Goal: Check status: Check status

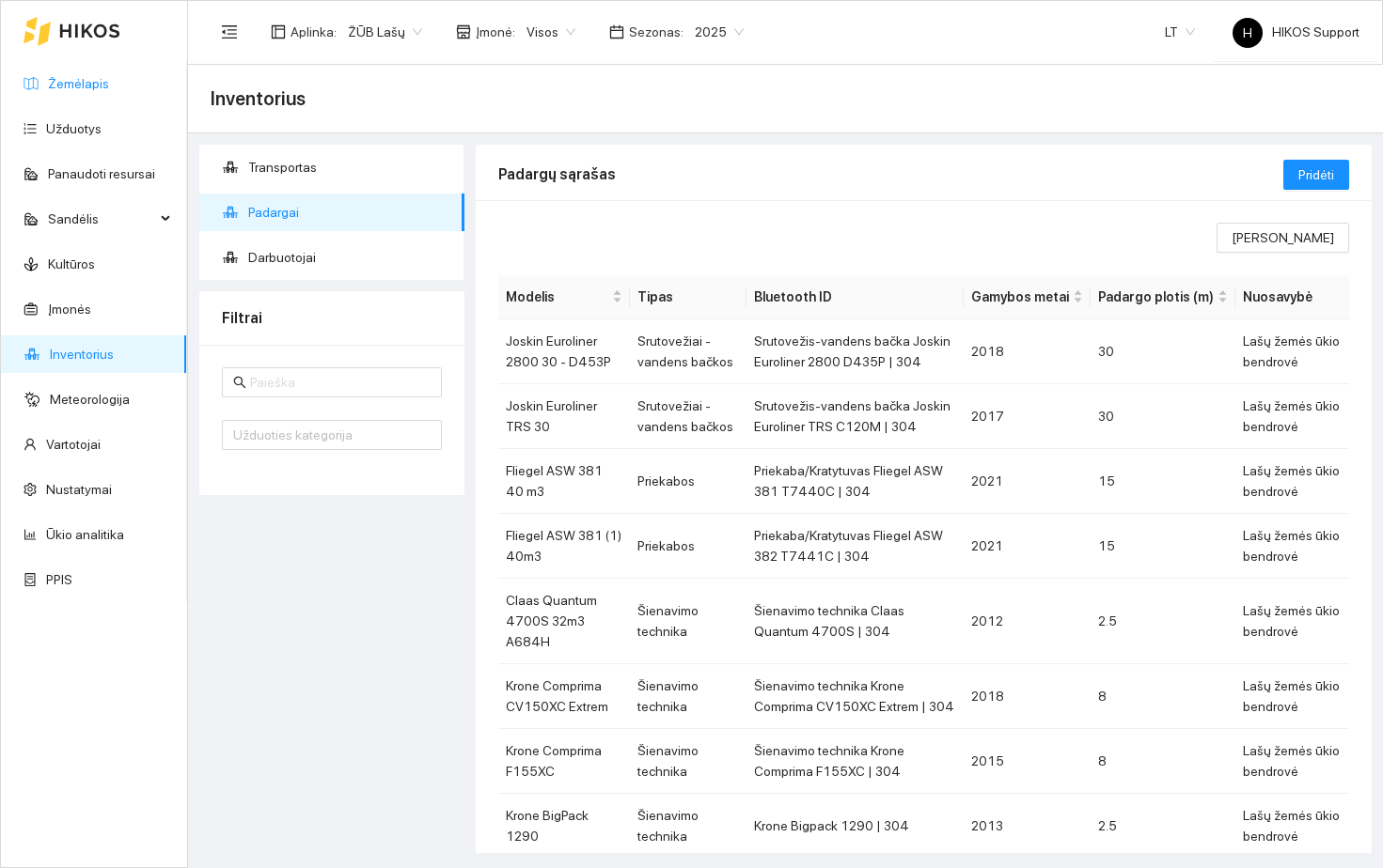
click at [77, 76] on link "Žemėlapis" at bounding box center [79, 83] width 61 height 15
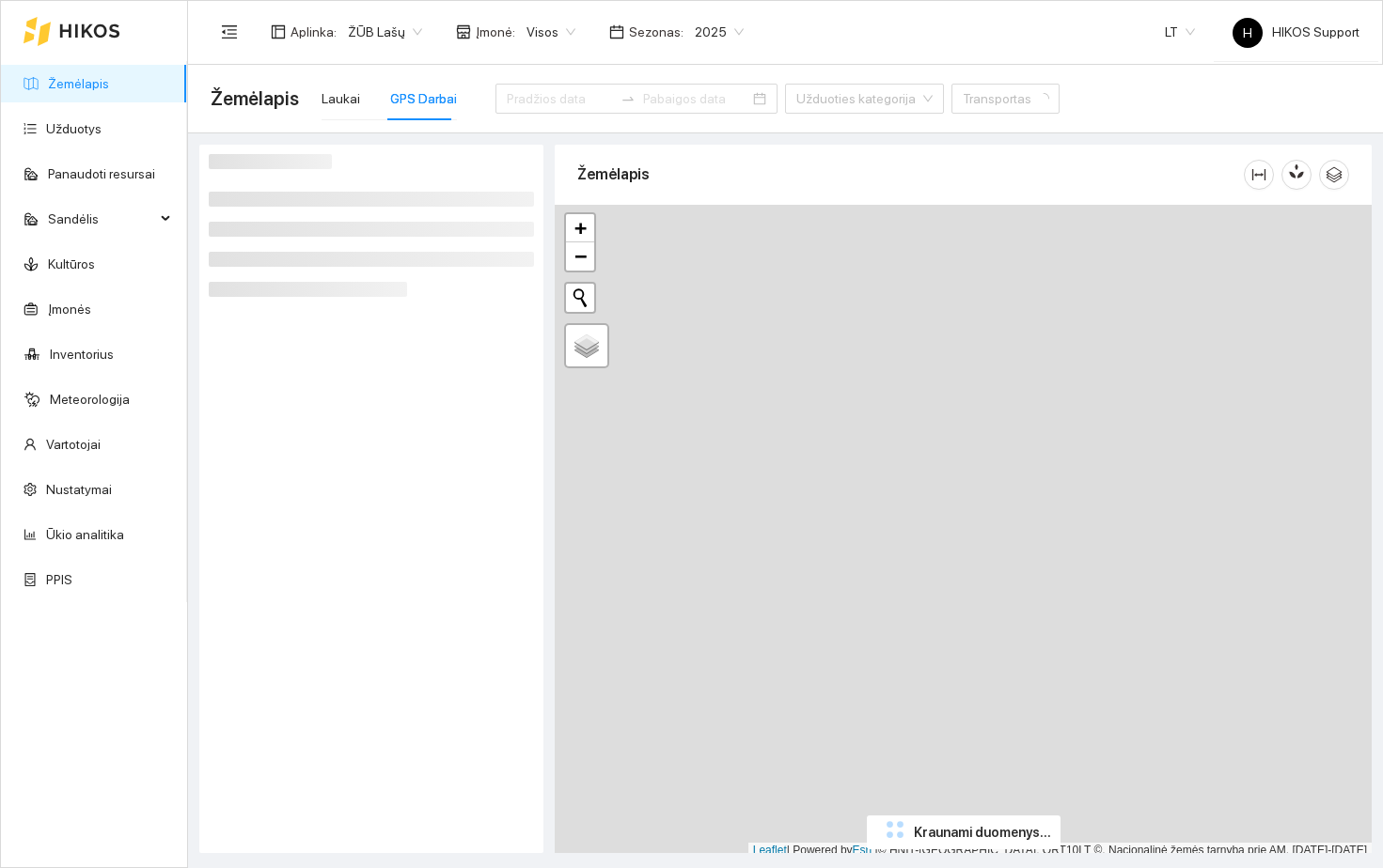
click at [386, 30] on span "ŽŪB Lašų" at bounding box center [384, 32] width 74 height 28
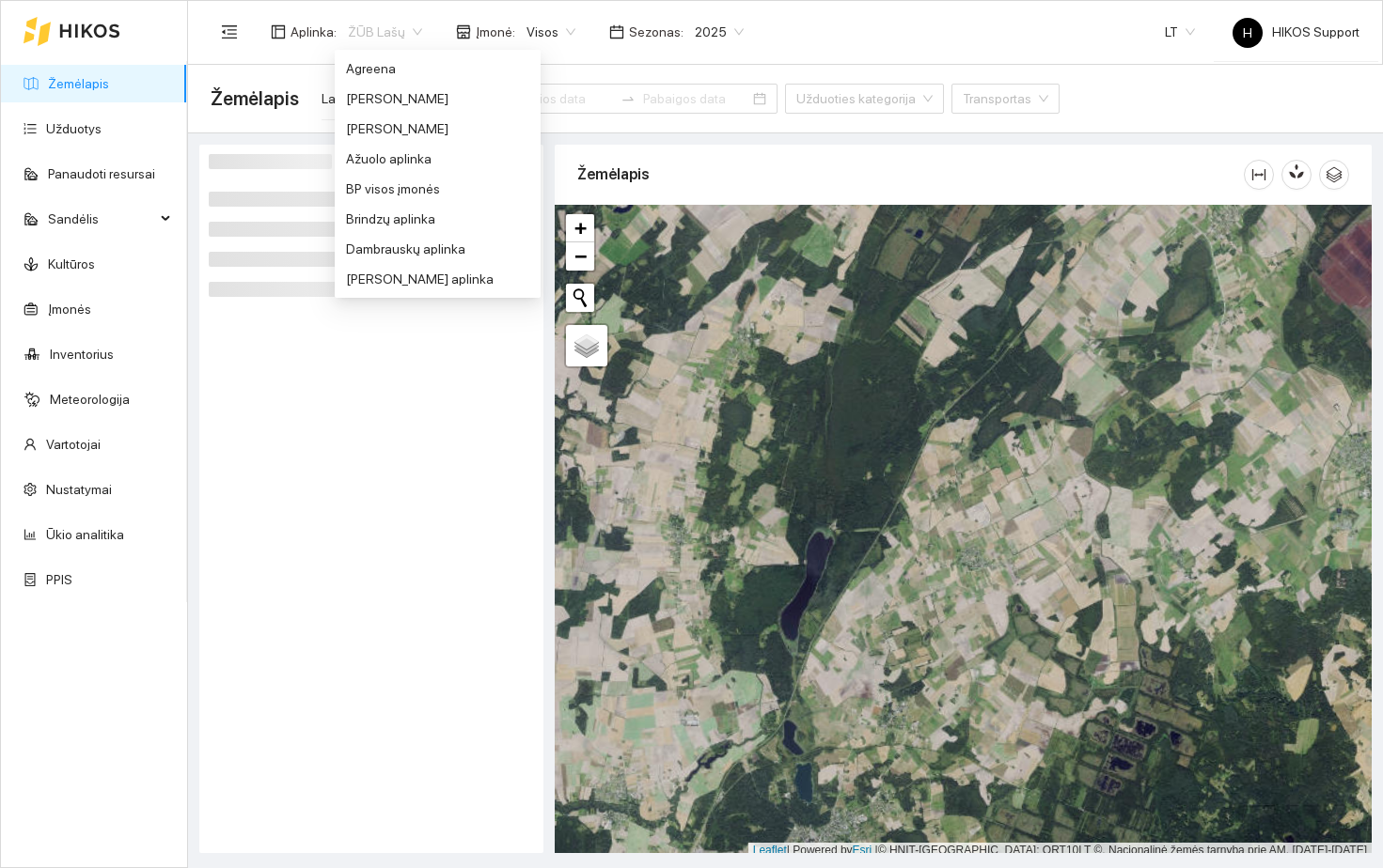
scroll to position [1573, 0]
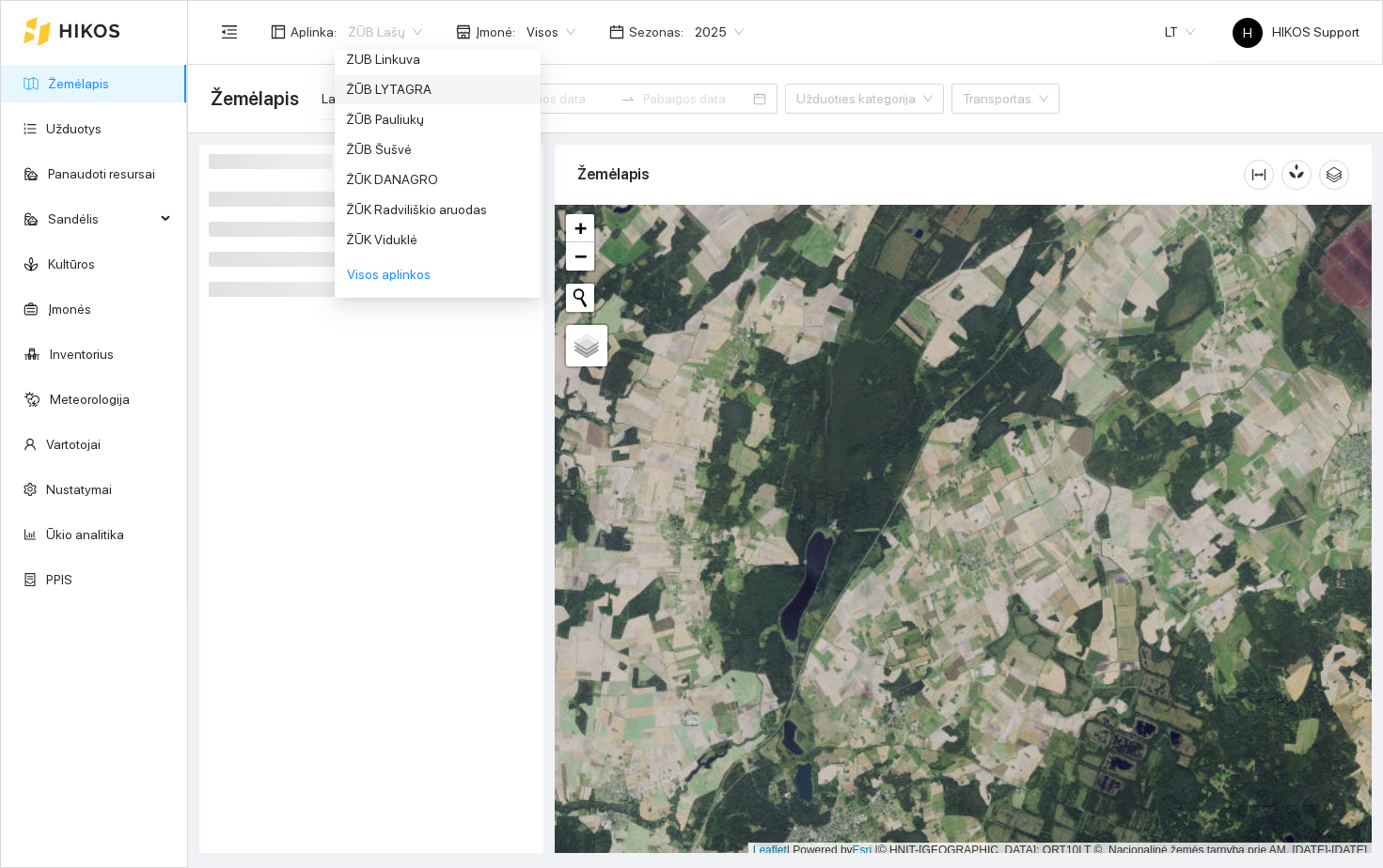
click at [408, 57] on div "ŽŪB Linkuva" at bounding box center [437, 59] width 183 height 21
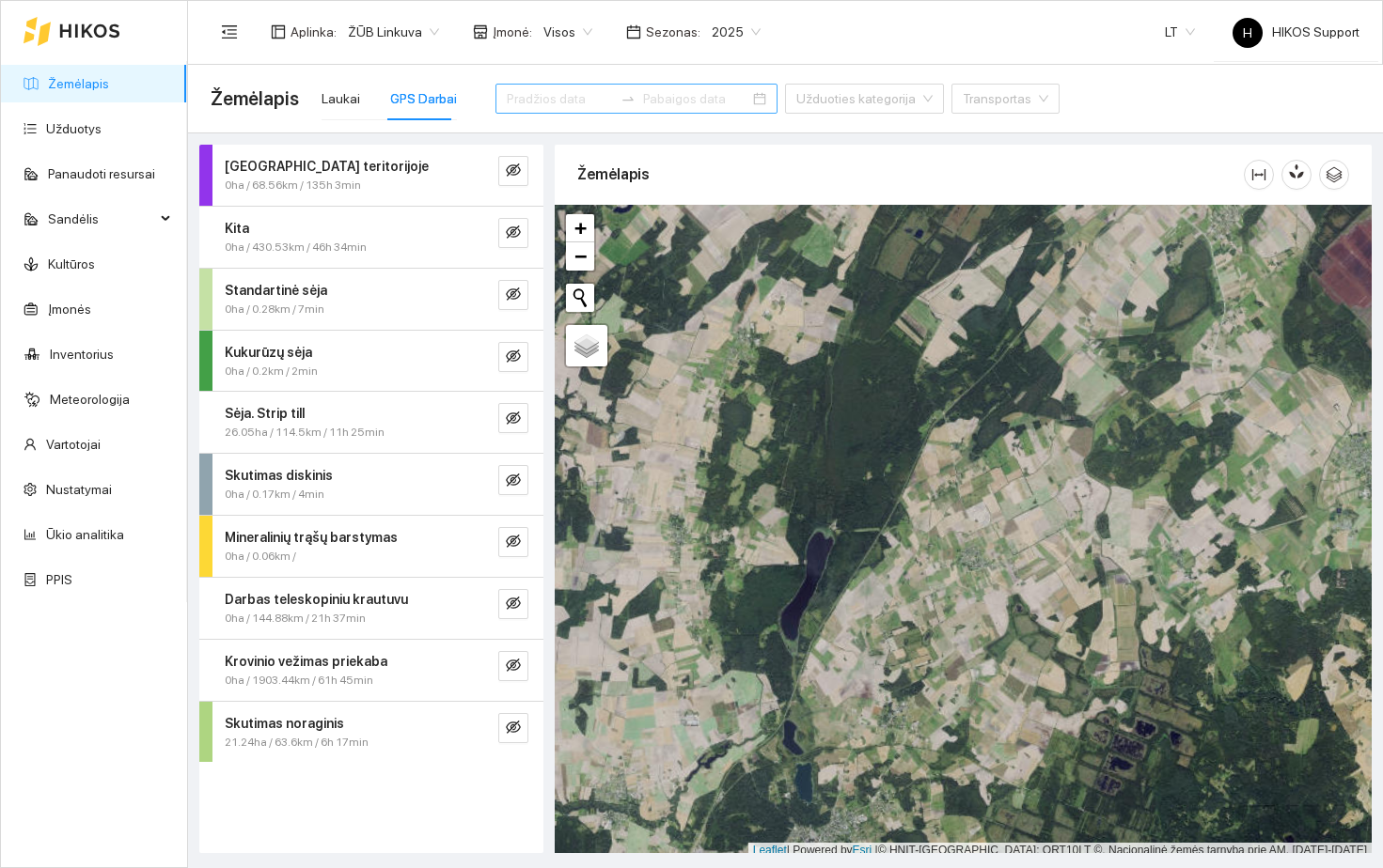
click at [548, 106] on input at bounding box center [560, 99] width 106 height 21
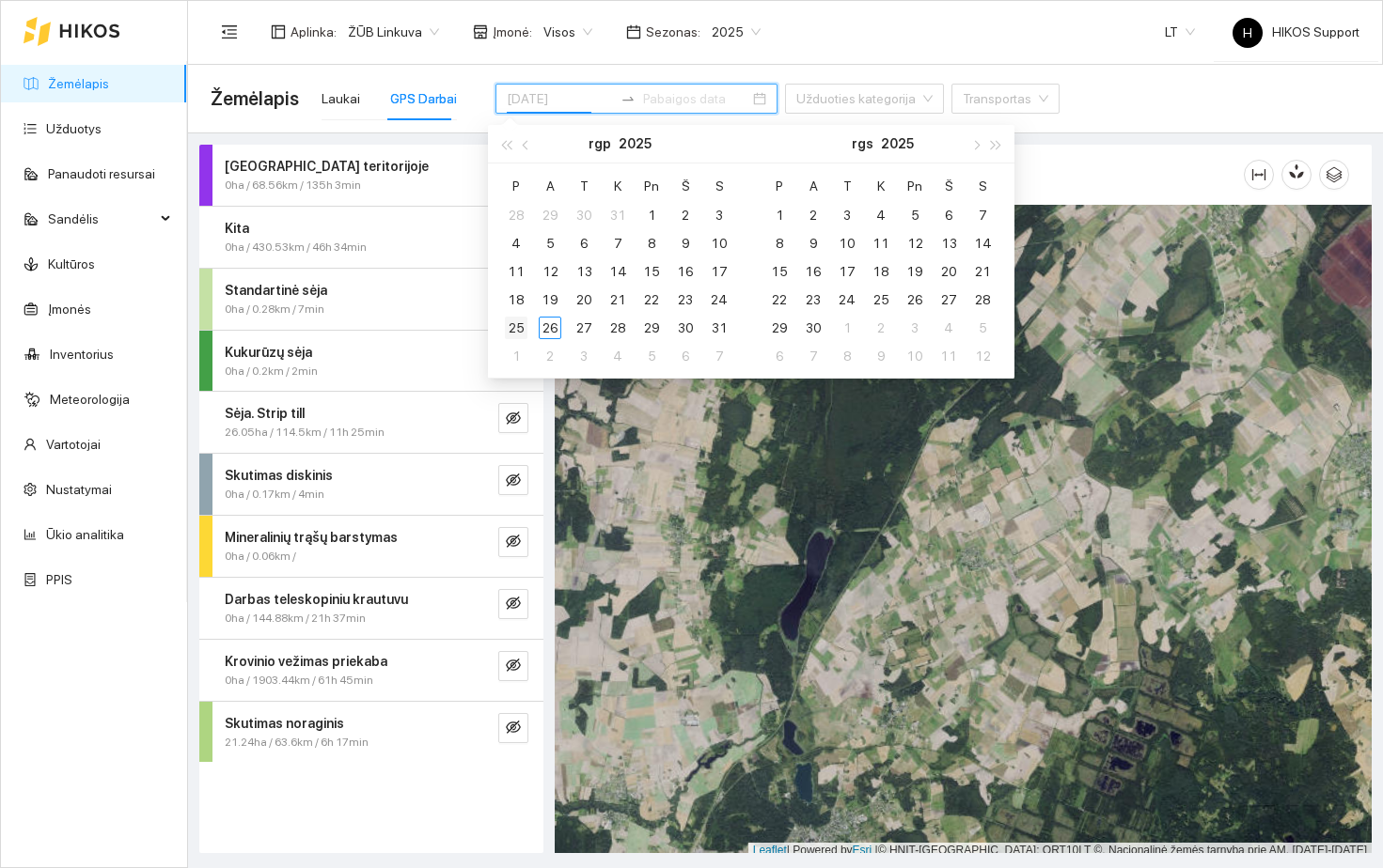
type input "[DATE]"
click at [514, 330] on div "25" at bounding box center [517, 329] width 23 height 23
type input "[DATE]"
click at [549, 329] on div "26" at bounding box center [550, 329] width 23 height 23
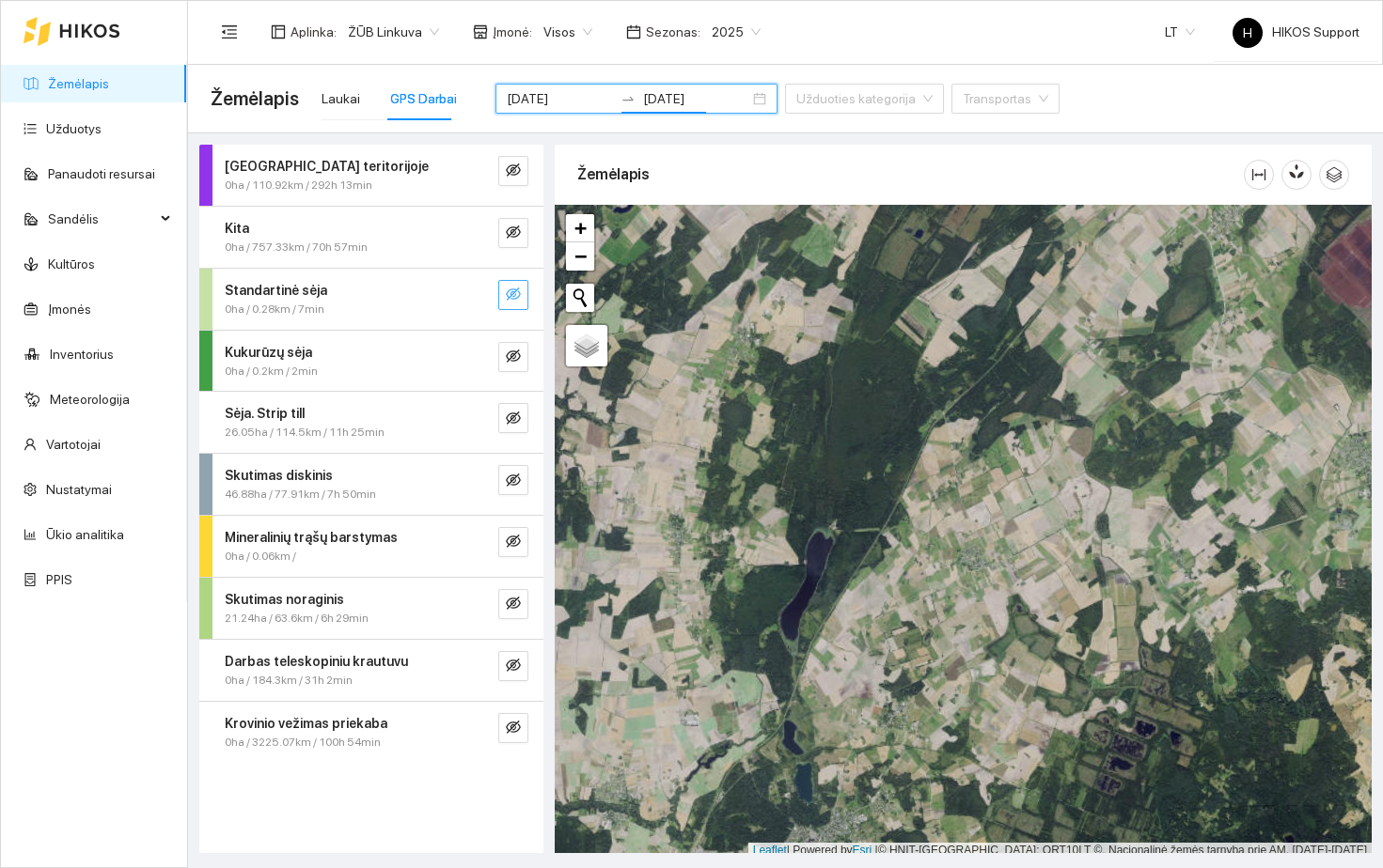
click at [515, 296] on icon "eye-invisible" at bounding box center [514, 294] width 15 height 15
click at [469, 293] on icon "search" at bounding box center [475, 294] width 13 height 13
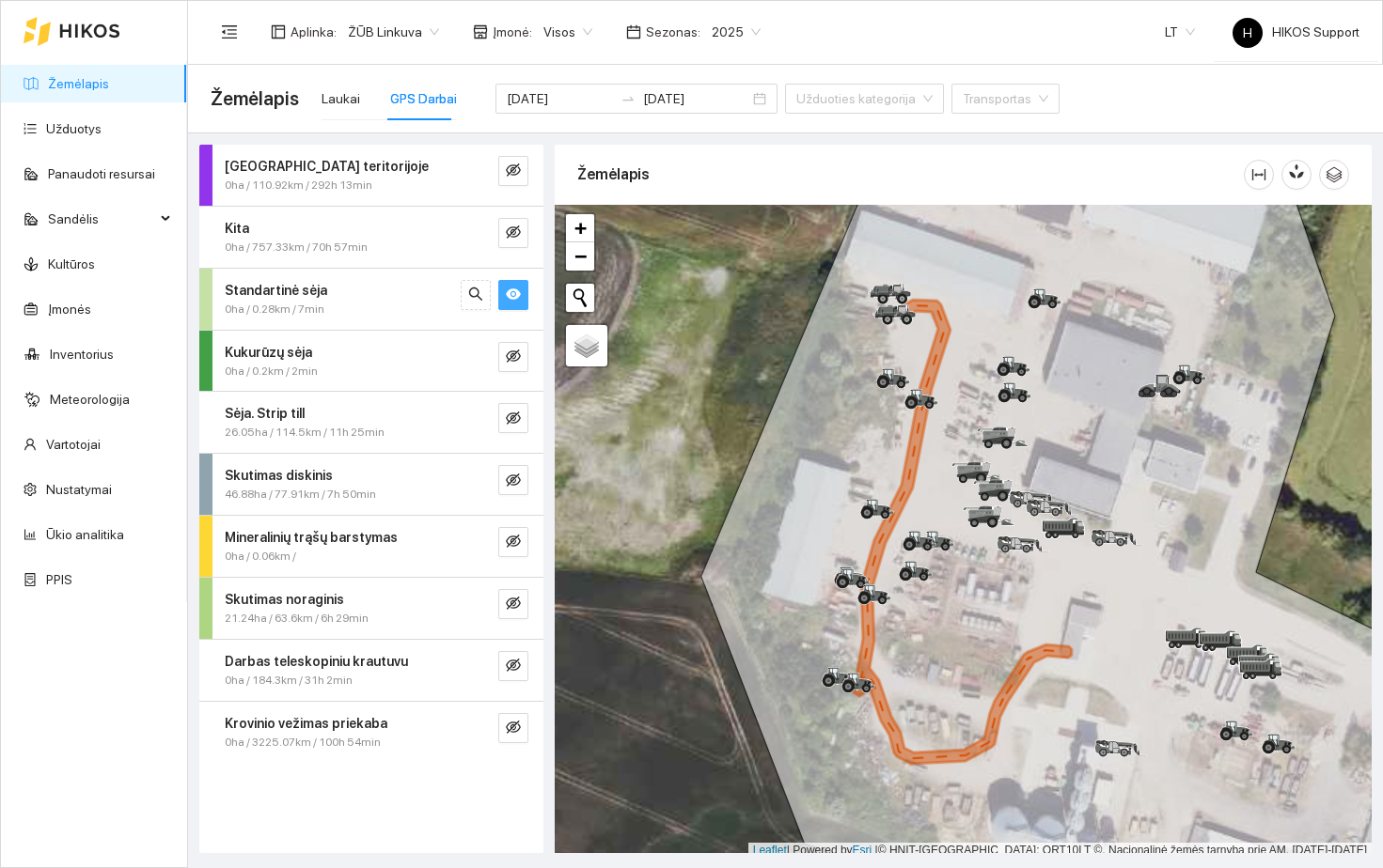
click at [520, 294] on button "button" at bounding box center [513, 294] width 30 height 30
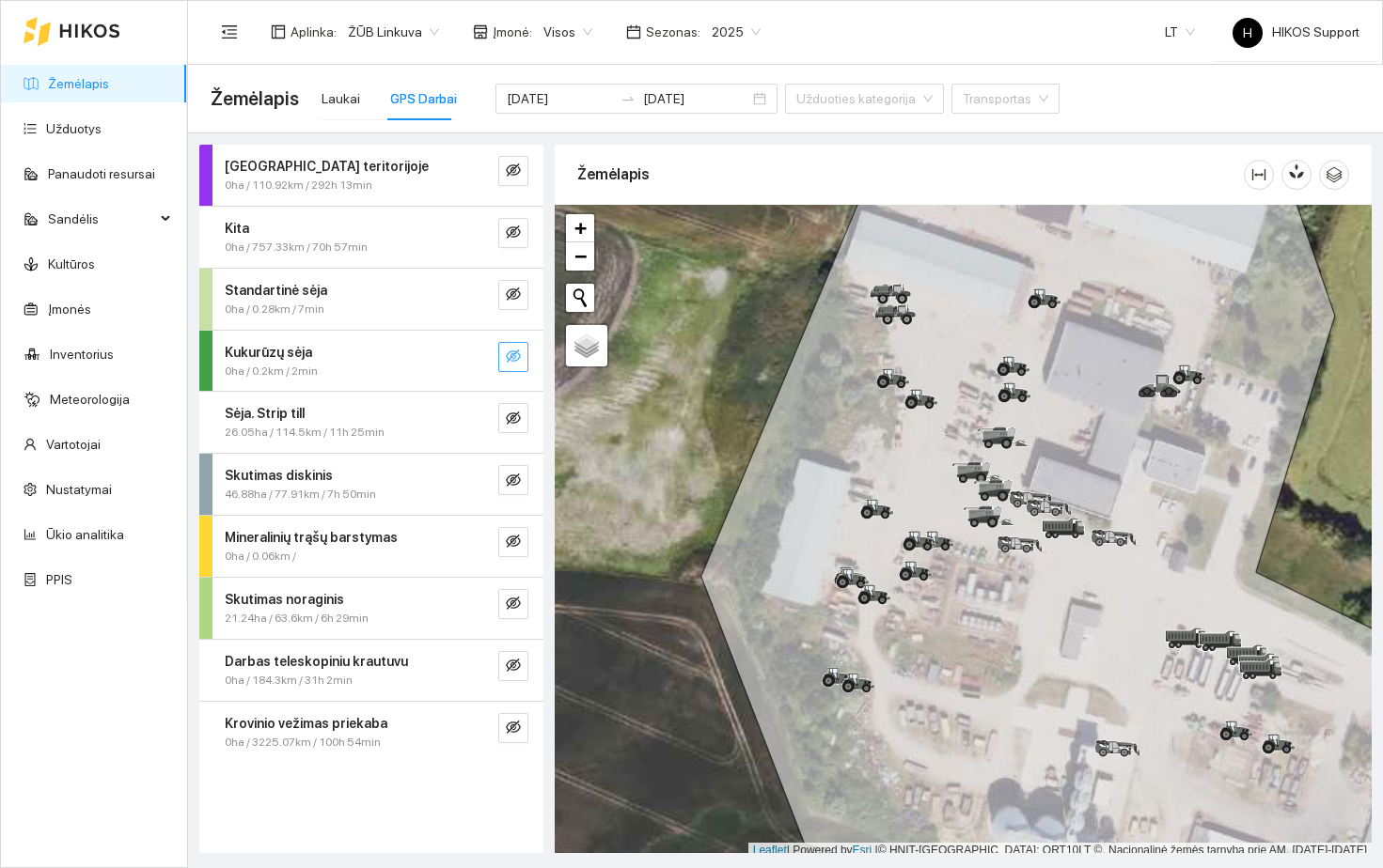
click at [515, 357] on icon "eye-invisible" at bounding box center [514, 357] width 4 height 4
click at [512, 357] on icon "eye" at bounding box center [514, 356] width 15 height 11
click at [509, 416] on icon "eye-invisible" at bounding box center [514, 419] width 15 height 15
click at [509, 416] on icon "eye" at bounding box center [514, 419] width 15 height 11
click at [508, 473] on icon "eye-invisible" at bounding box center [514, 480] width 15 height 15
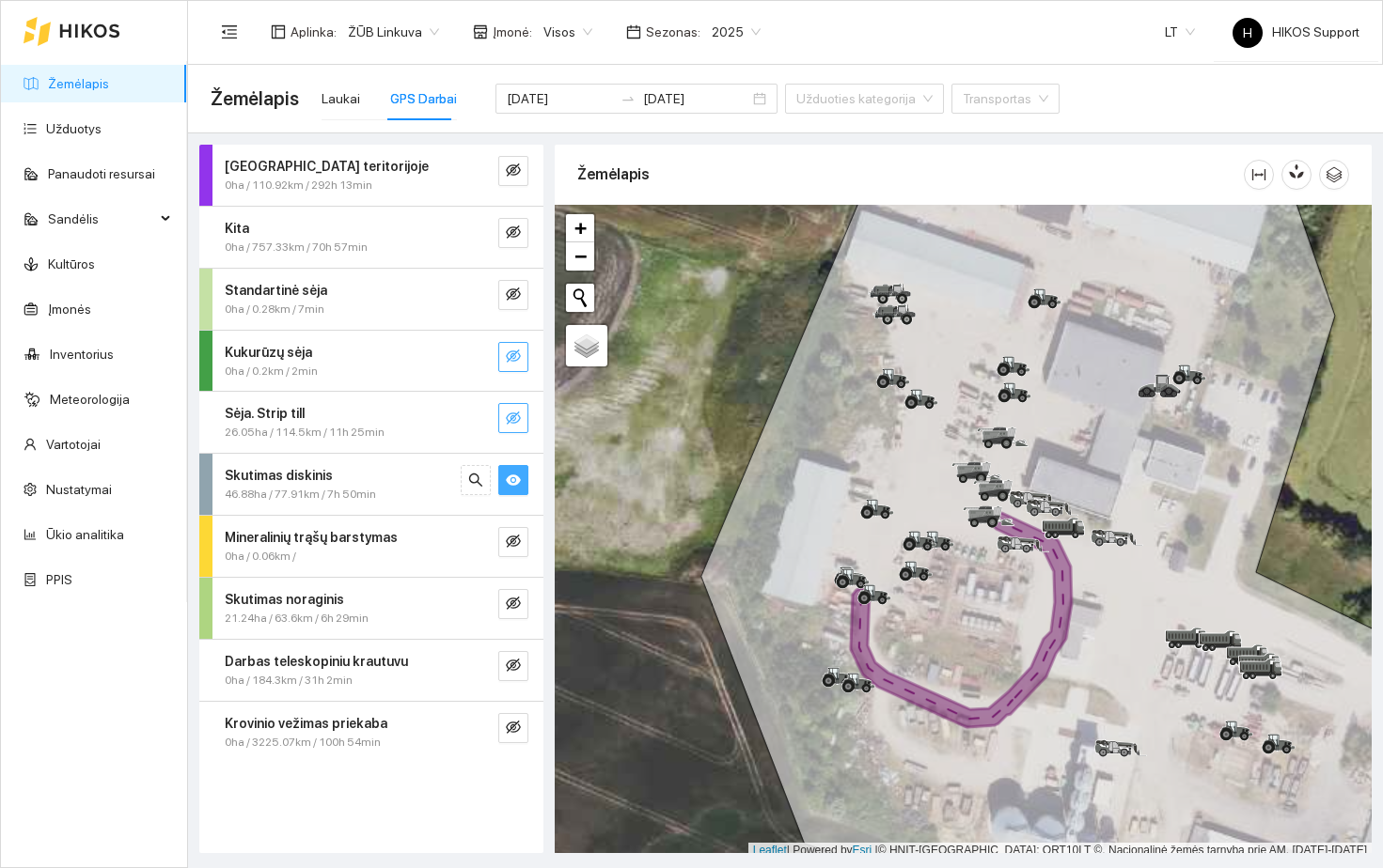
click at [510, 484] on icon "eye" at bounding box center [514, 480] width 15 height 11
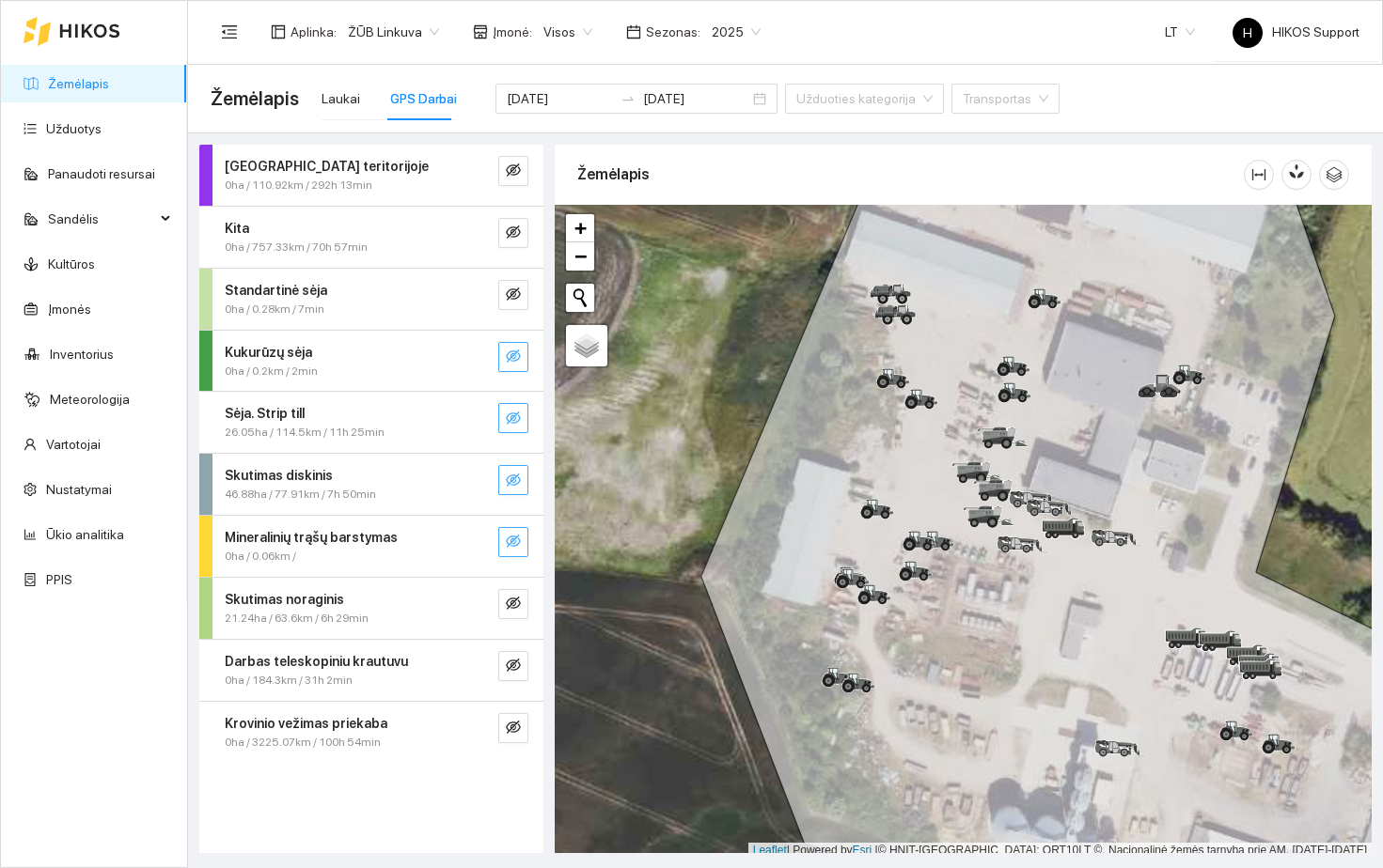
click at [510, 534] on icon "eye-invisible" at bounding box center [514, 541] width 15 height 15
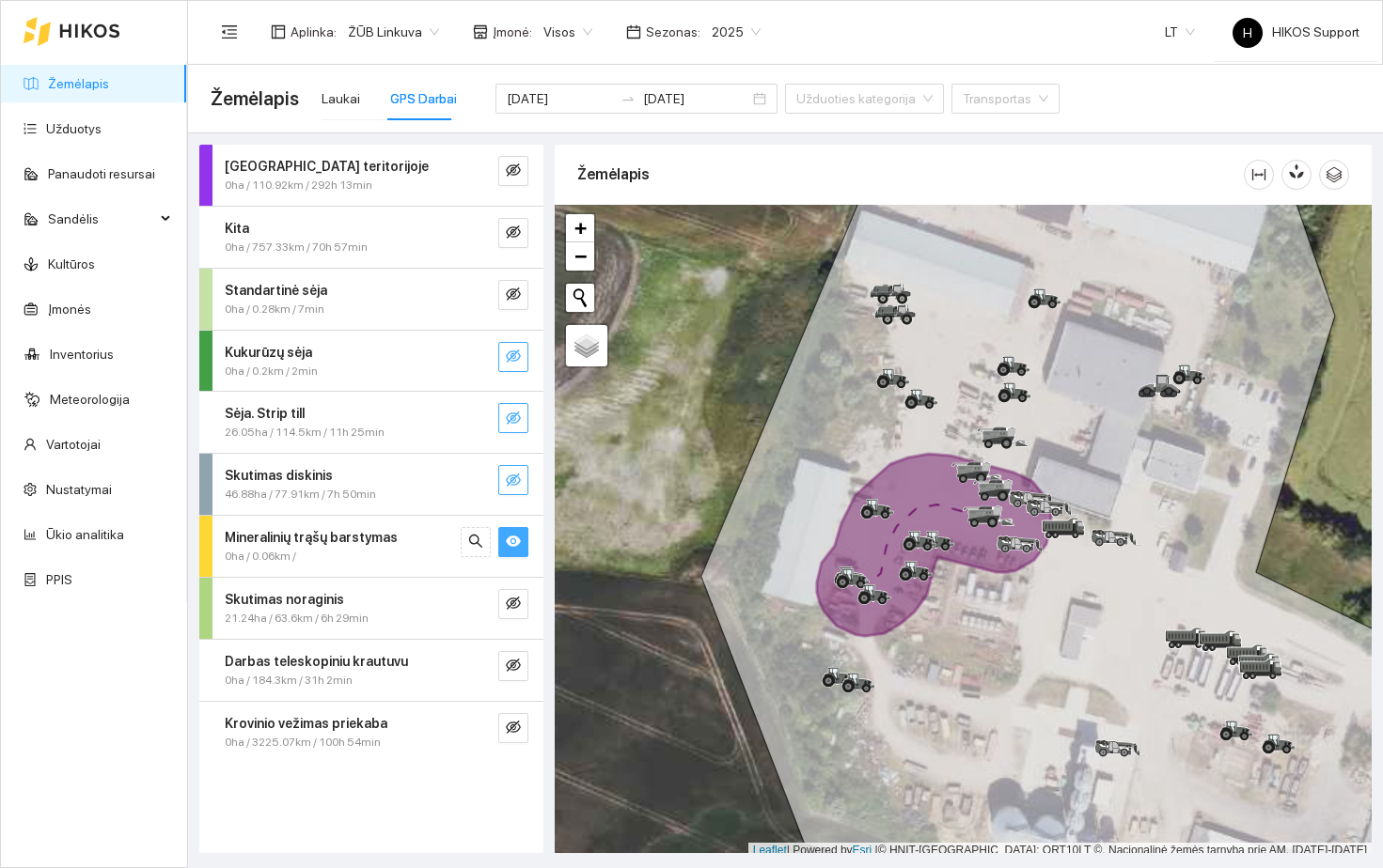
click at [510, 534] on icon "eye" at bounding box center [514, 541] width 15 height 15
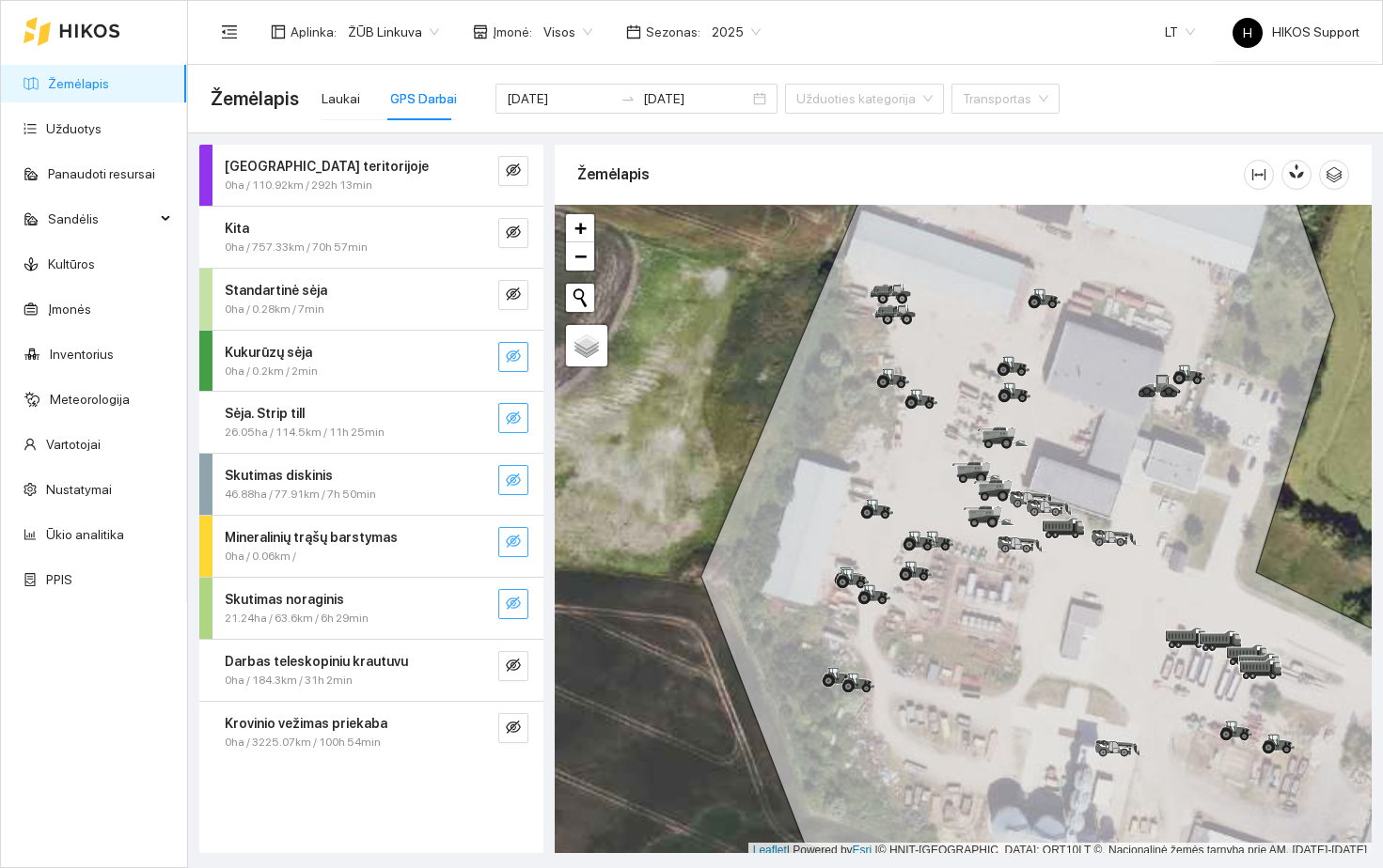
click at [514, 603] on icon "eye-invisible" at bounding box center [514, 604] width 15 height 13
click at [514, 603] on icon "eye" at bounding box center [514, 605] width 15 height 11
click at [515, 671] on icon "eye-invisible" at bounding box center [514, 666] width 15 height 15
click at [515, 665] on icon "eye" at bounding box center [514, 666] width 15 height 15
click at [519, 235] on icon "eye-invisible" at bounding box center [514, 232] width 15 height 15
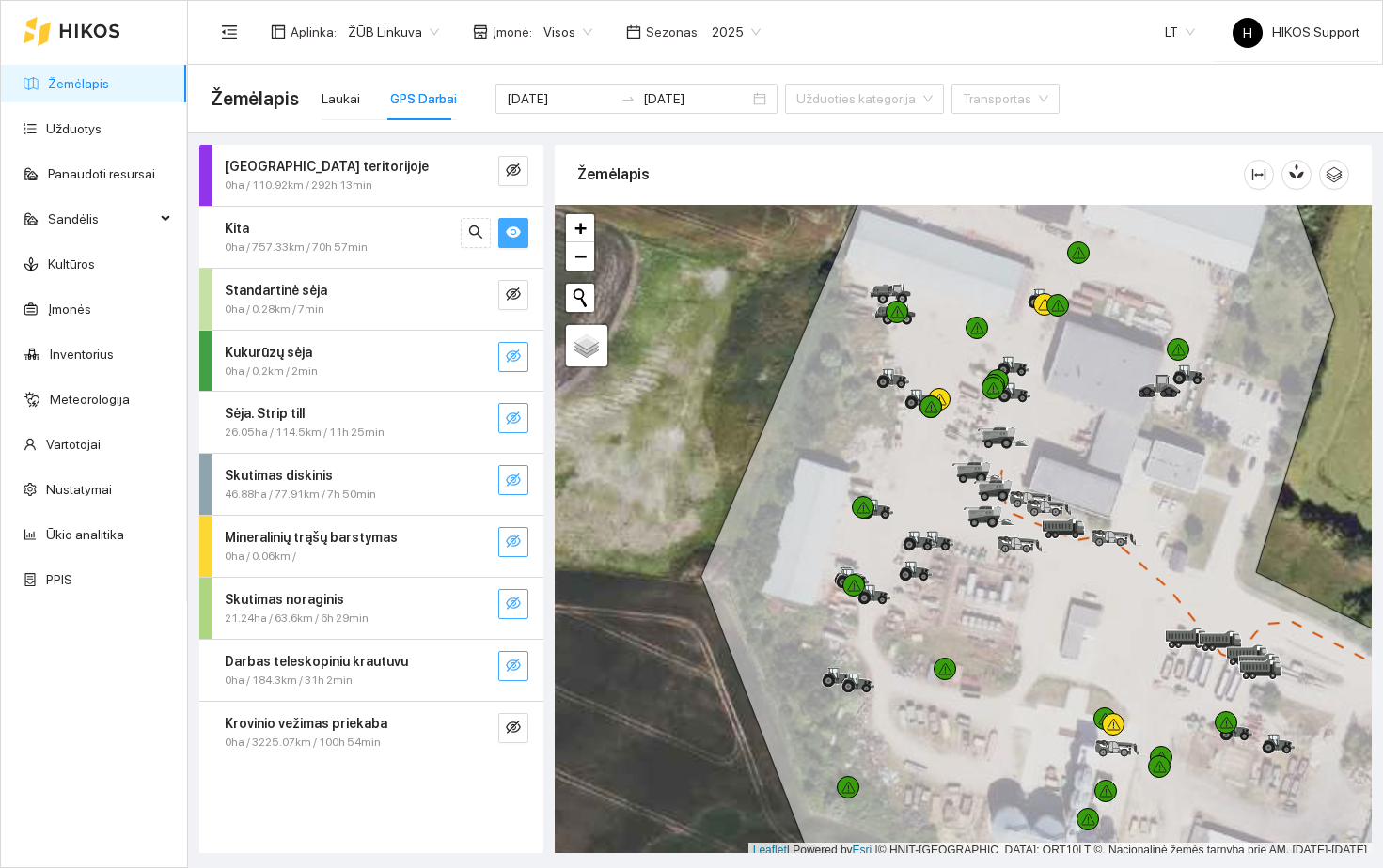
click at [519, 235] on icon "eye" at bounding box center [514, 232] width 15 height 15
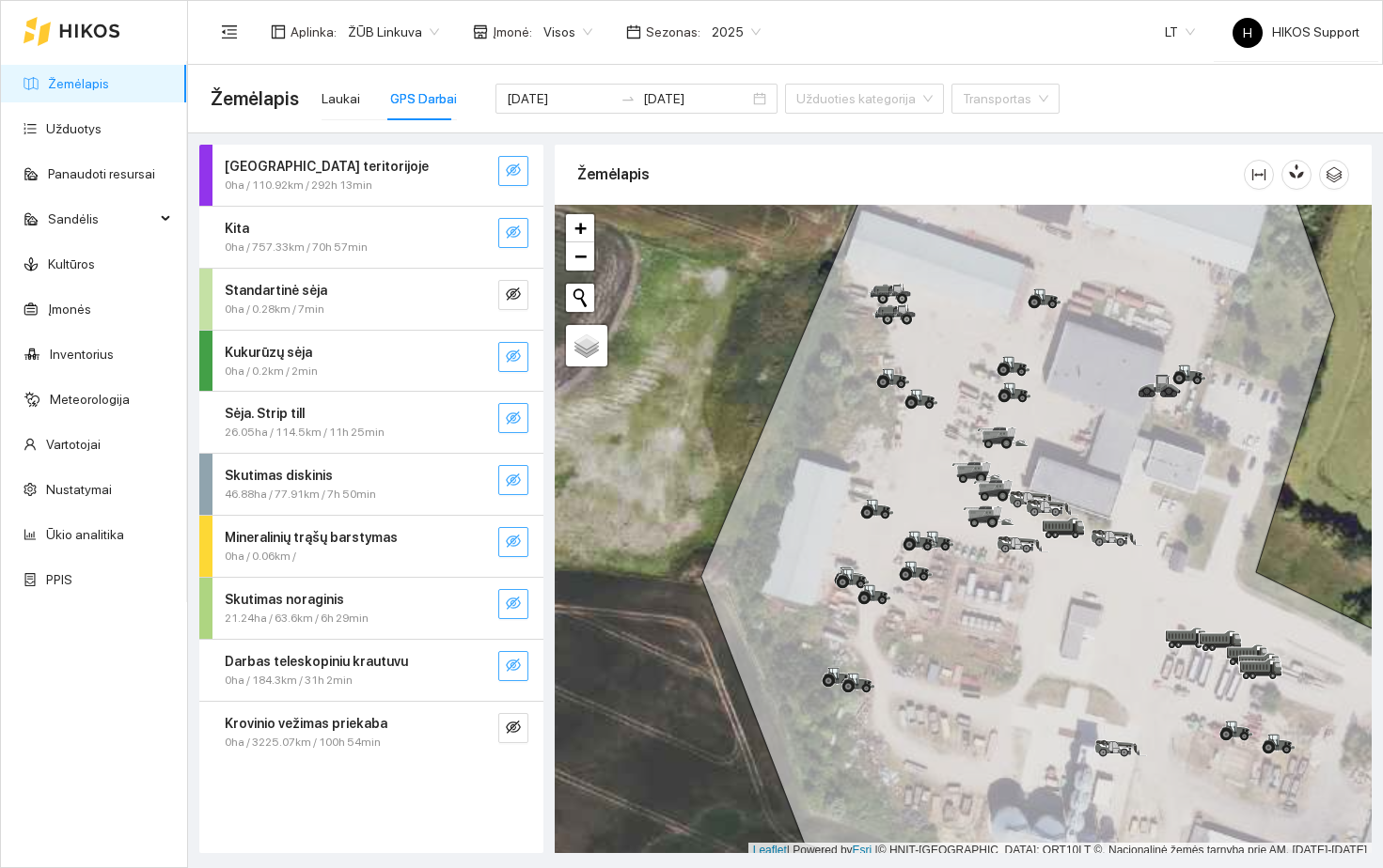
click at [512, 164] on icon "eye-invisible" at bounding box center [514, 171] width 15 height 15
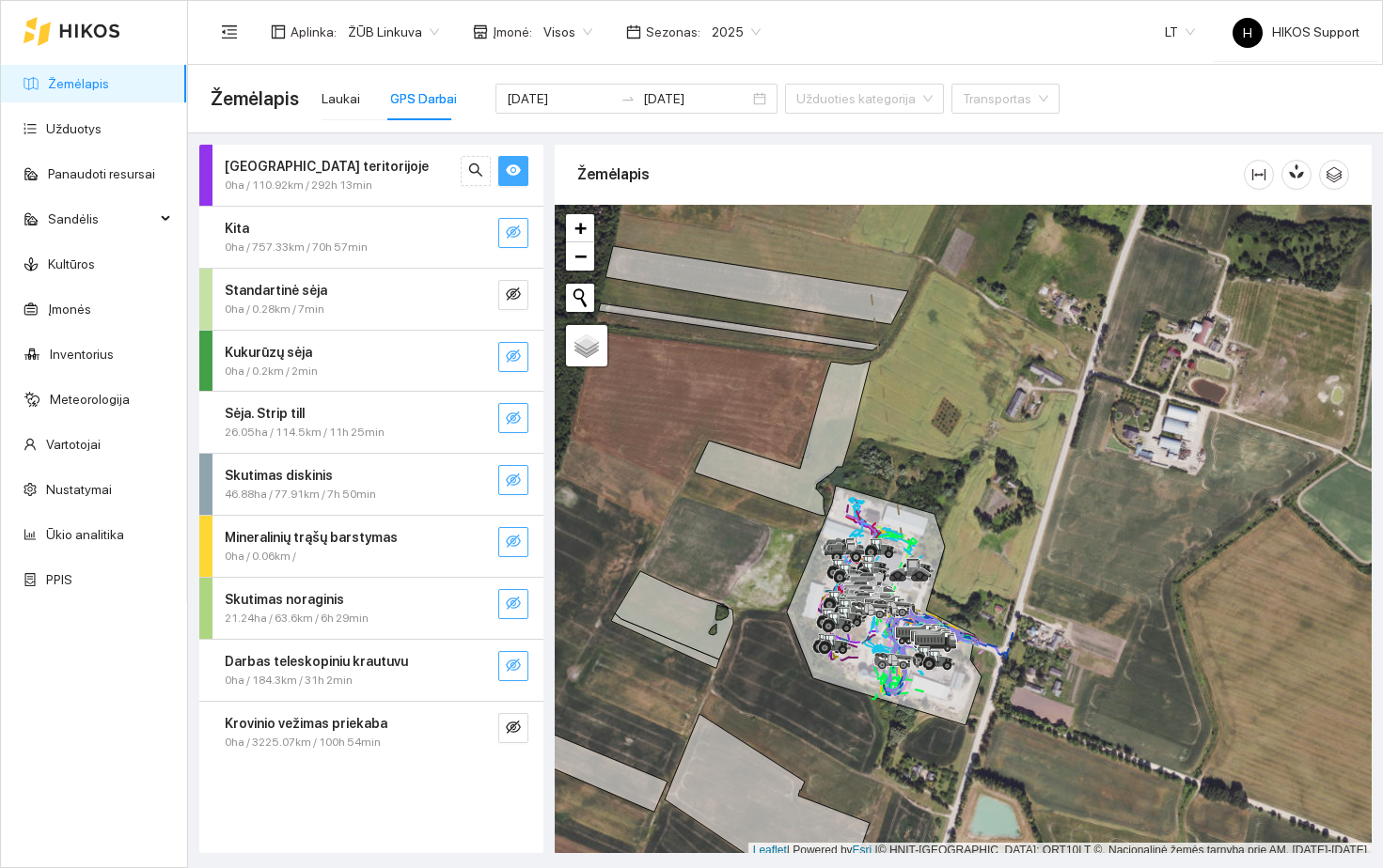
scroll to position [6, 0]
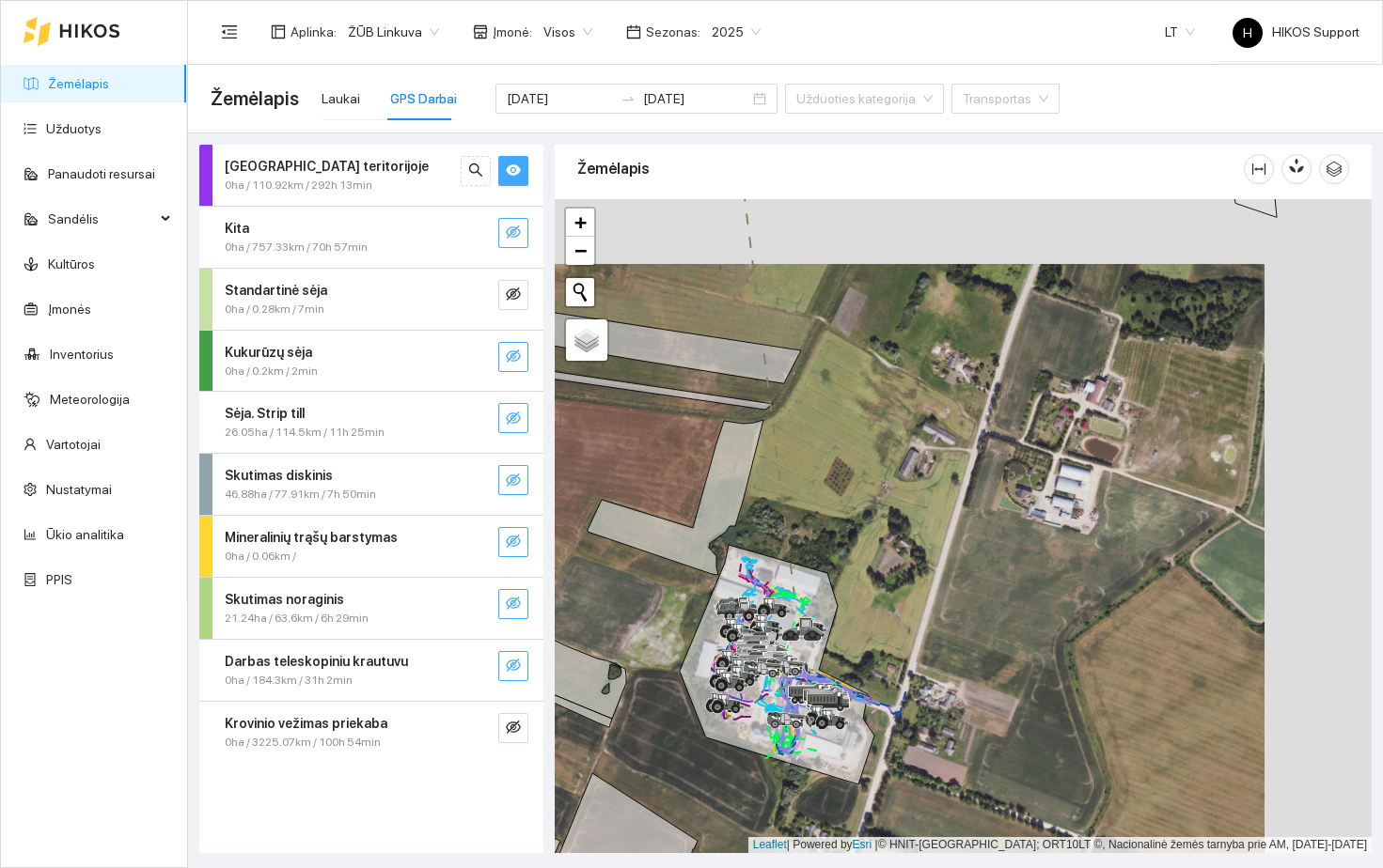
drag, startPoint x: 981, startPoint y: 515, endPoint x: 864, endPoint y: 579, distance: 133.4
click at [866, 581] on div at bounding box center [963, 526] width 817 height 654
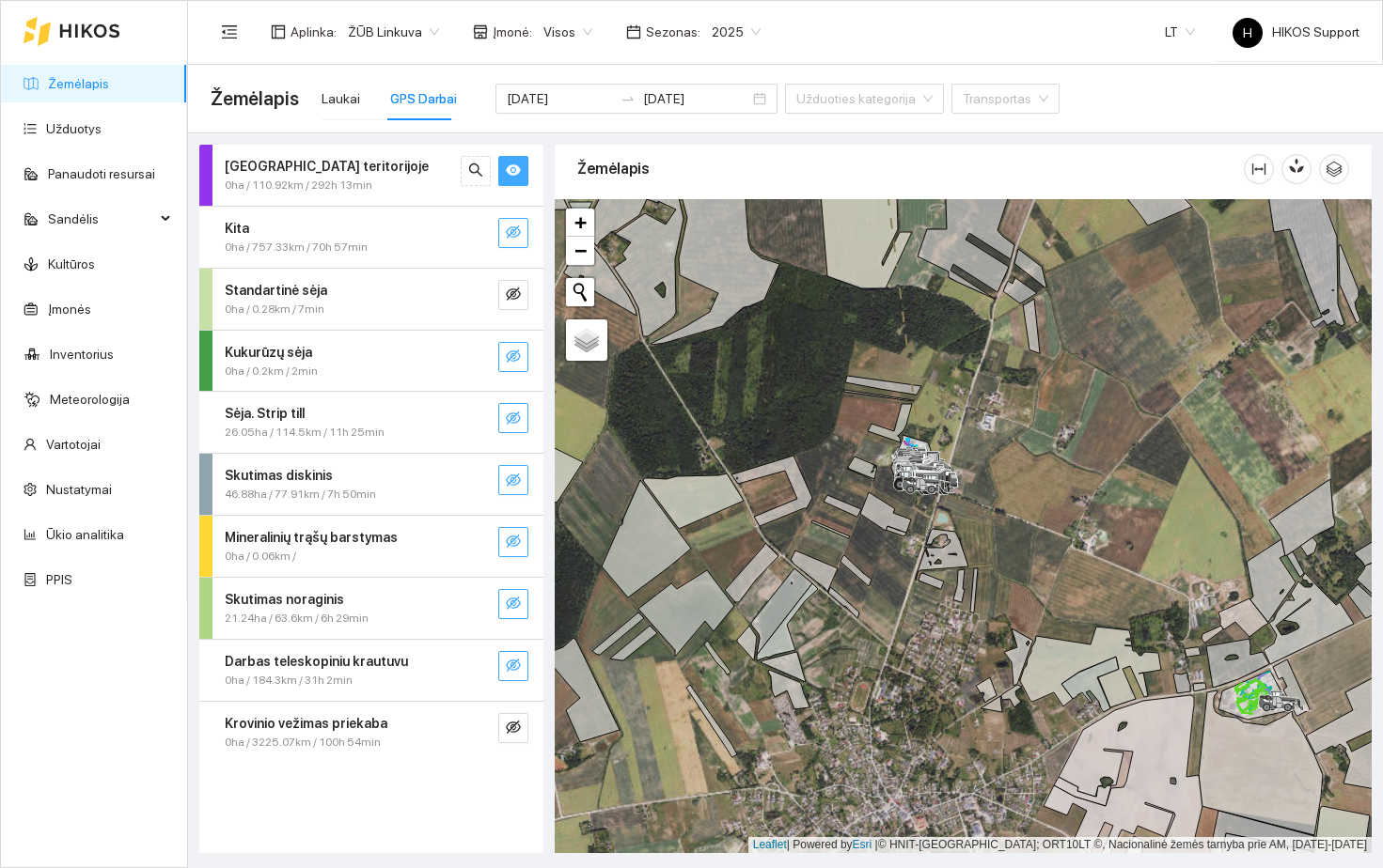
click at [75, 88] on link "Žemėlapis" at bounding box center [79, 83] width 61 height 15
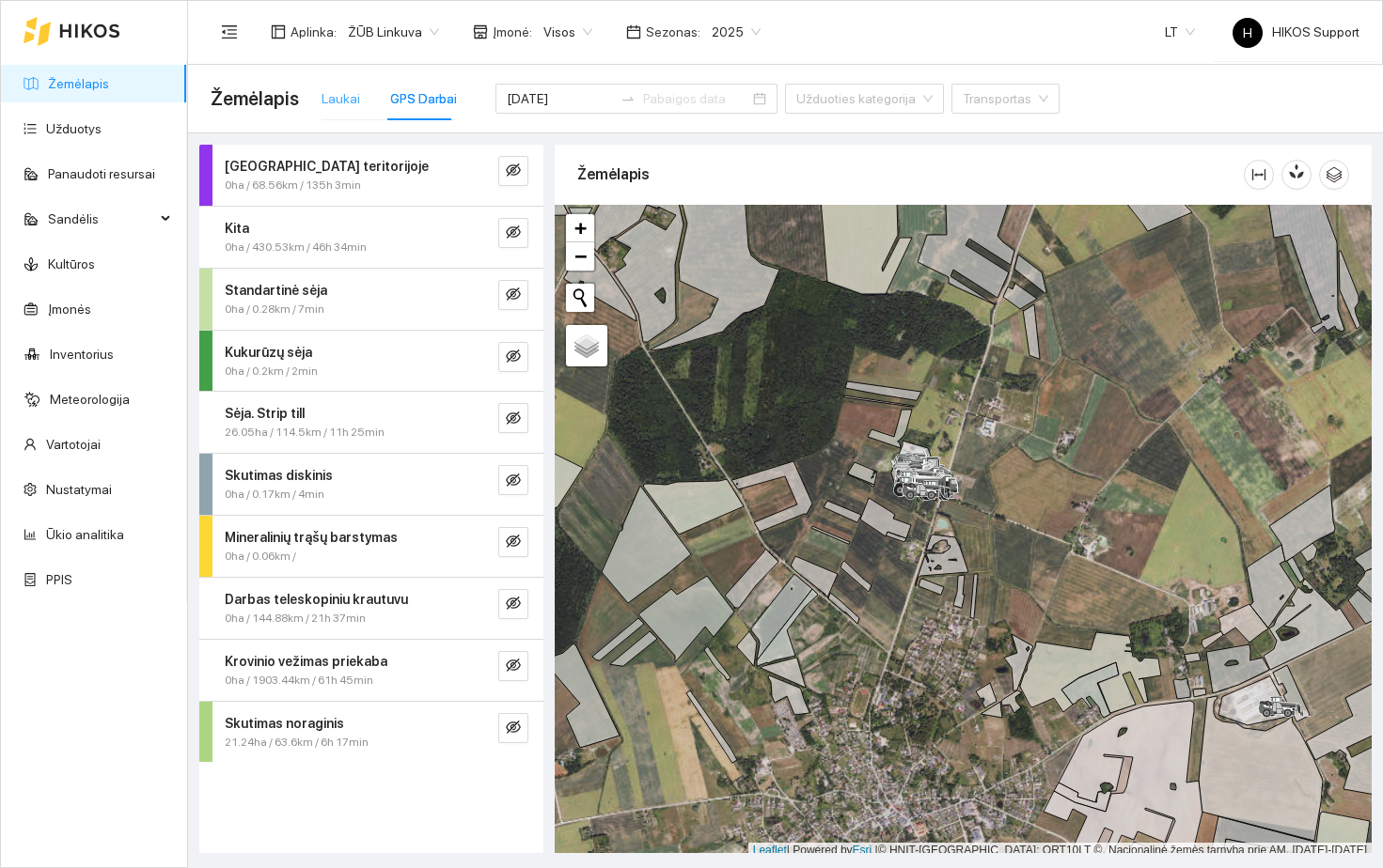
click at [336, 84] on div "Laukai" at bounding box center [340, 98] width 38 height 43
